Goal: Task Accomplishment & Management: Use online tool/utility

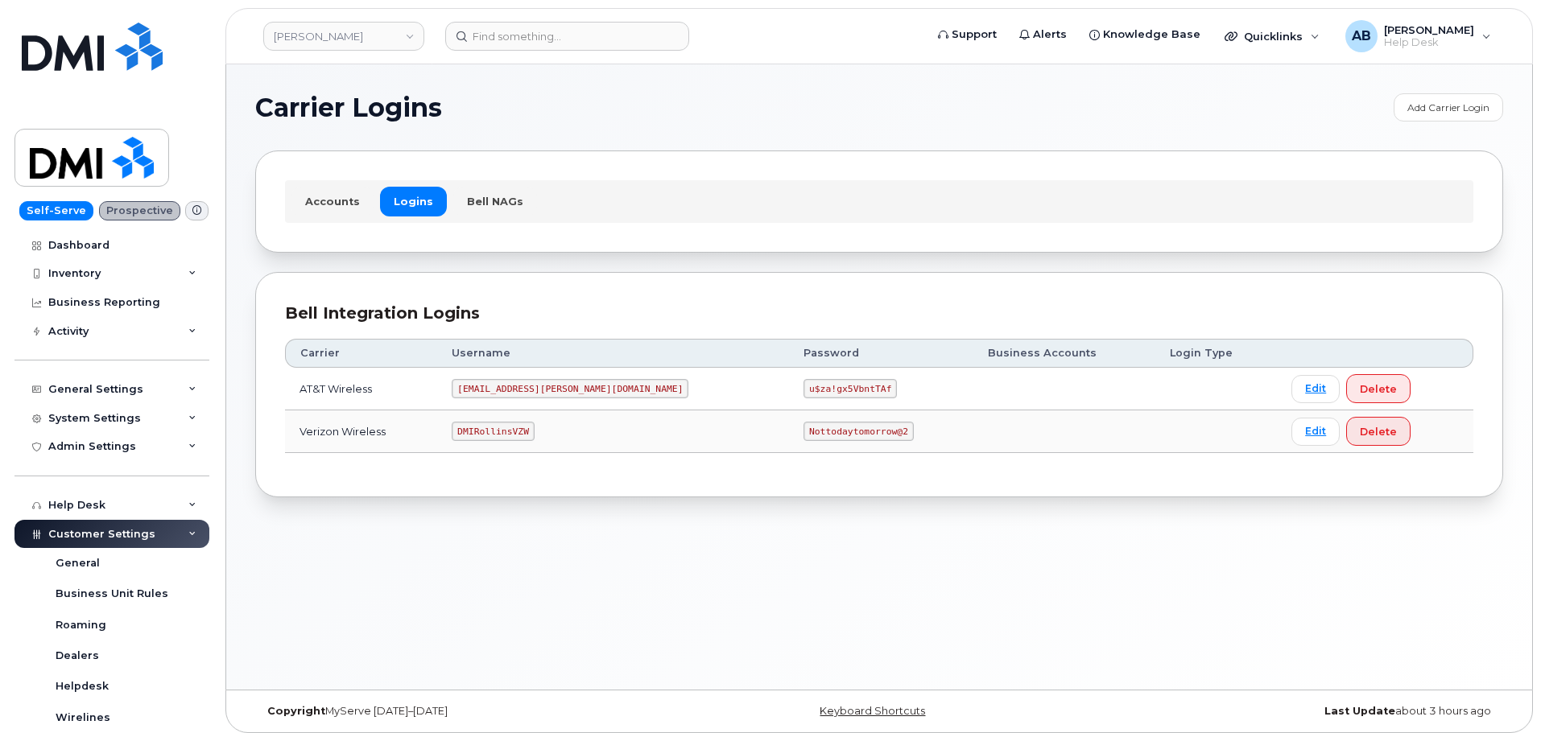
click at [518, 431] on code "DMIRollinsVZW" at bounding box center [493, 431] width 82 height 19
click at [519, 430] on code "DMIRollinsVZW" at bounding box center [493, 431] width 82 height 19
click at [520, 430] on code "DMIRollinsVZW" at bounding box center [493, 431] width 82 height 19
copy code "DMIRollinsVZW"
click at [803, 426] on code "Nottodaytomorrow@2" at bounding box center [857, 431] width 109 height 19
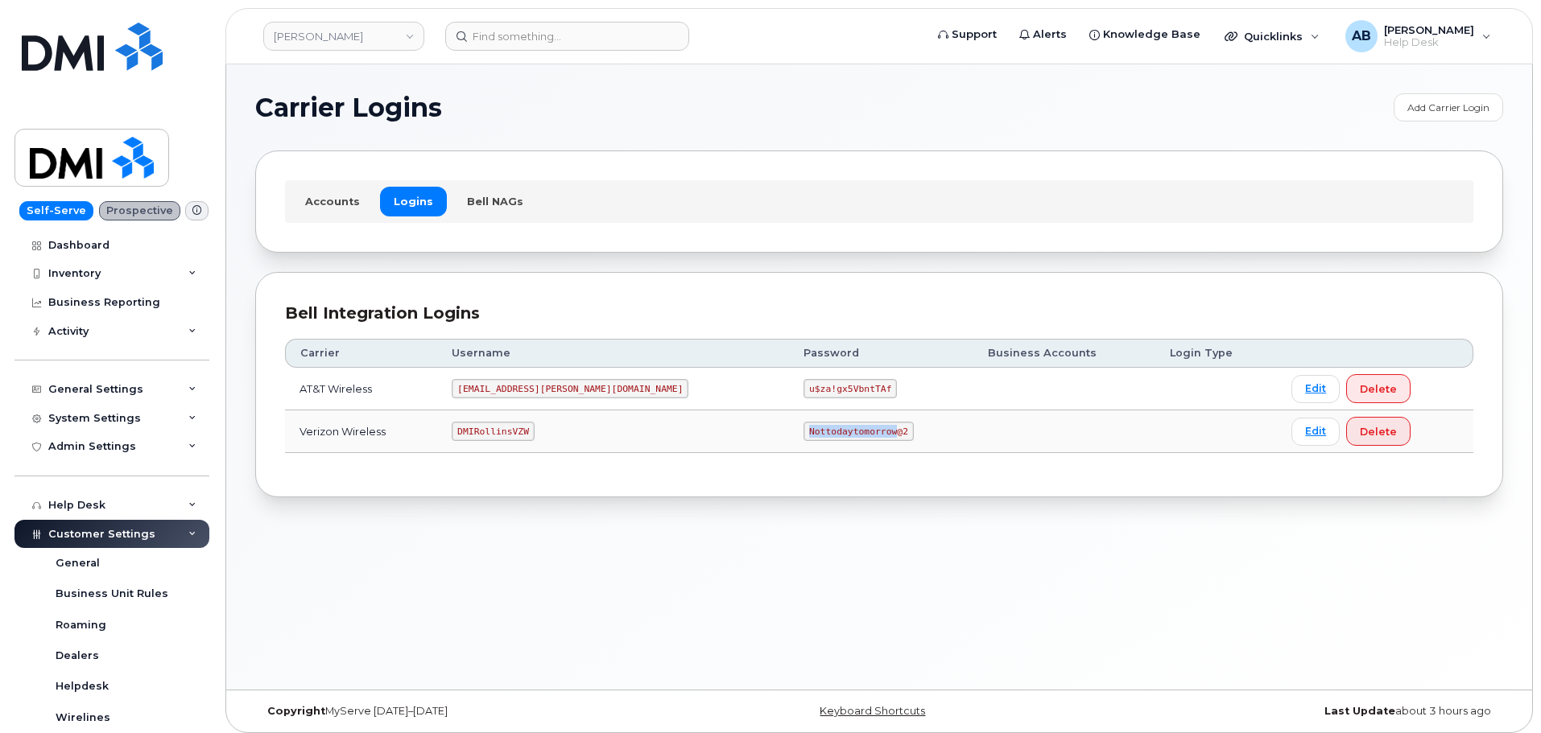
click at [803, 426] on code "Nottodaytomorrow@2" at bounding box center [857, 431] width 109 height 19
copy code "Nottodaytomorrow@2"
click at [807, 264] on section "Carrier Logins Add Carrier Login Accounts Logins Bell NAGs Bell Integration Log…" at bounding box center [879, 295] width 1248 height 404
